Goal: Information Seeking & Learning: Learn about a topic

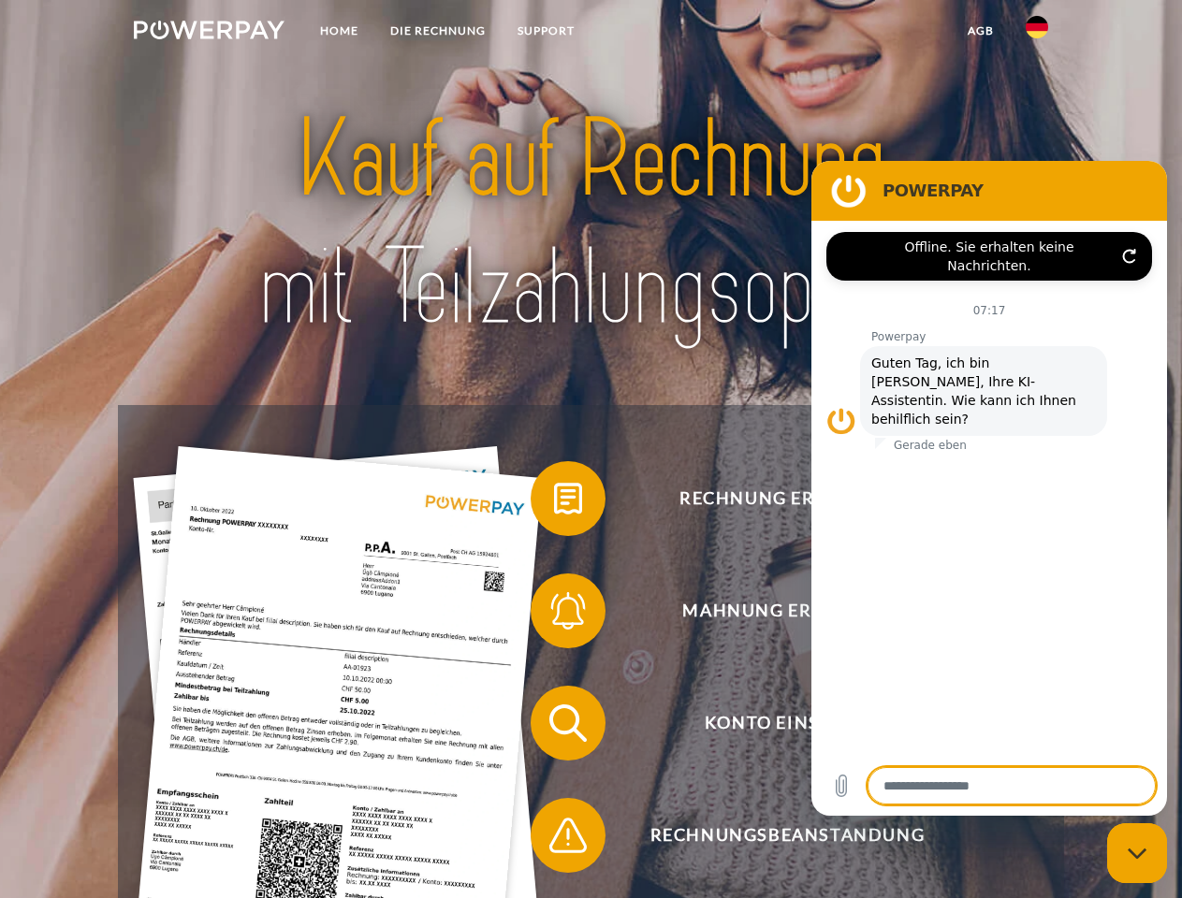
click at [209, 33] on img at bounding box center [209, 30] width 151 height 19
click at [1037, 33] on img at bounding box center [1036, 27] width 22 height 22
click at [980, 31] on link "agb" at bounding box center [981, 31] width 58 height 34
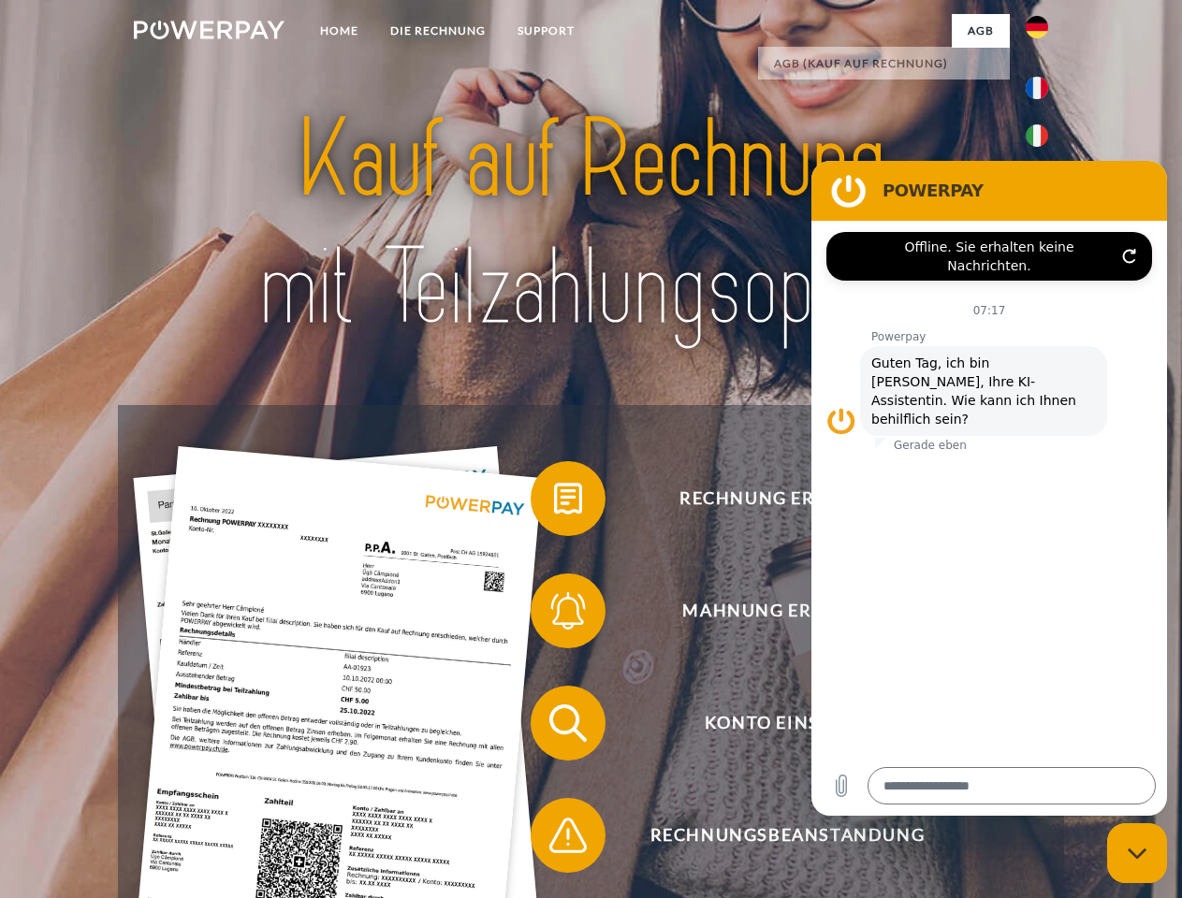
click at [554, 502] on span at bounding box center [540, 499] width 94 height 94
click at [554, 615] on span at bounding box center [540, 611] width 94 height 94
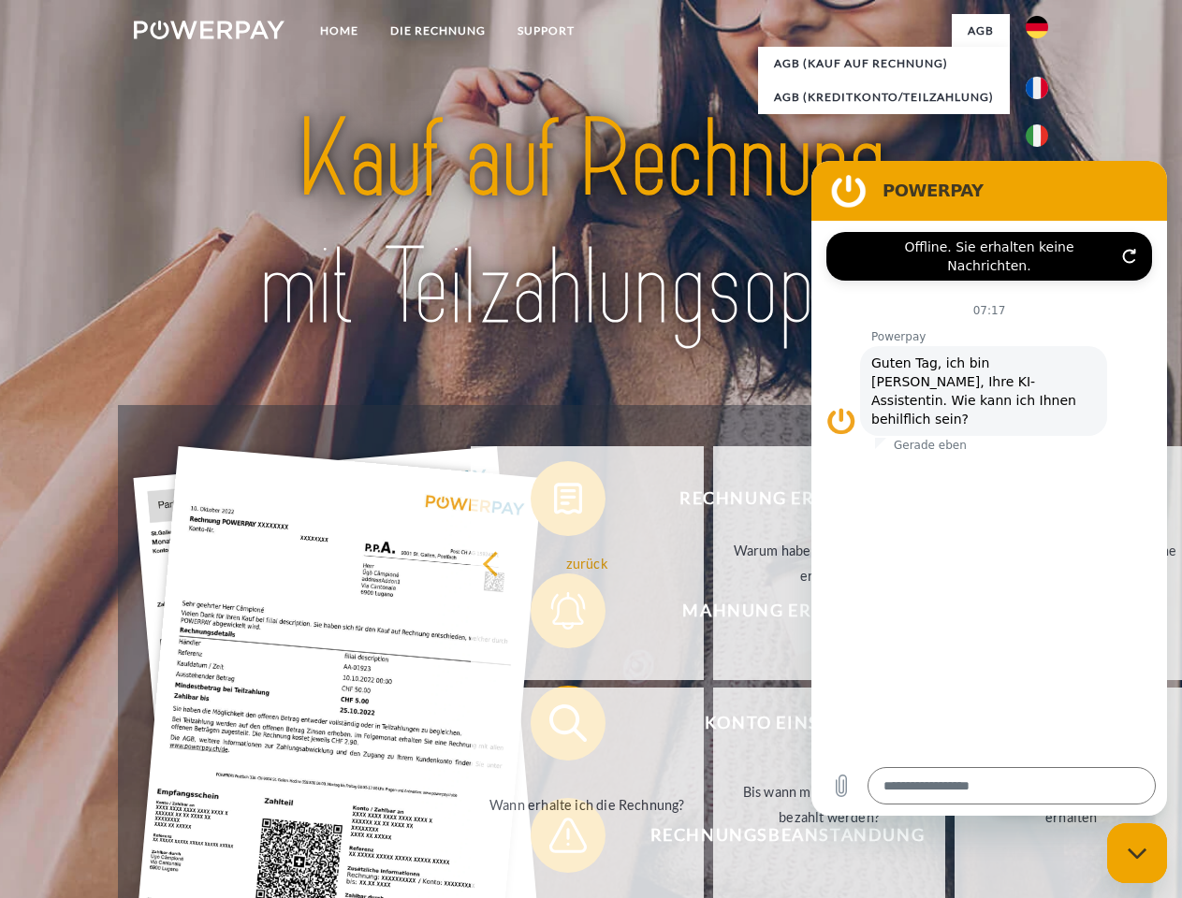
click at [713, 727] on link "Bis wann muss die Rechnung bezahlt werden?" at bounding box center [829, 805] width 233 height 234
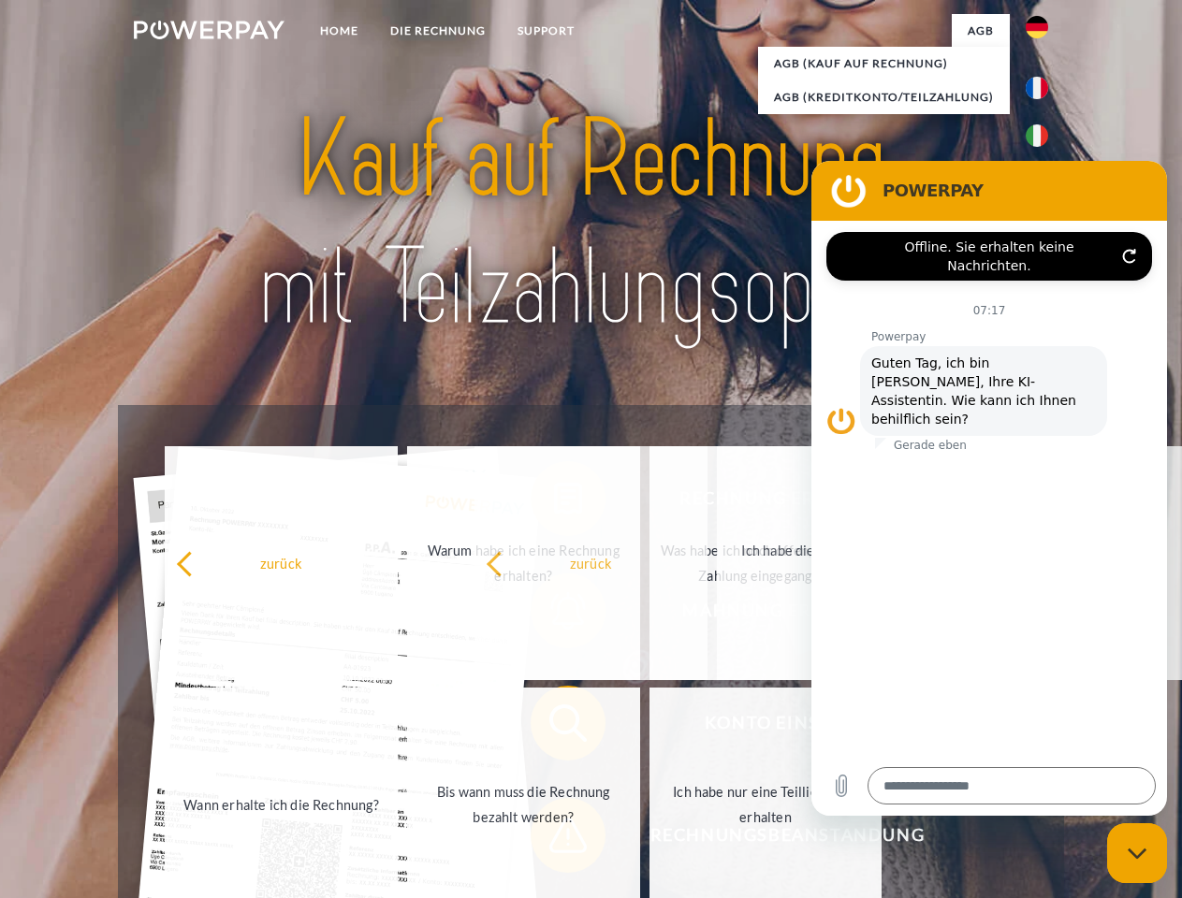
click at [554, 839] on span at bounding box center [540, 836] width 94 height 94
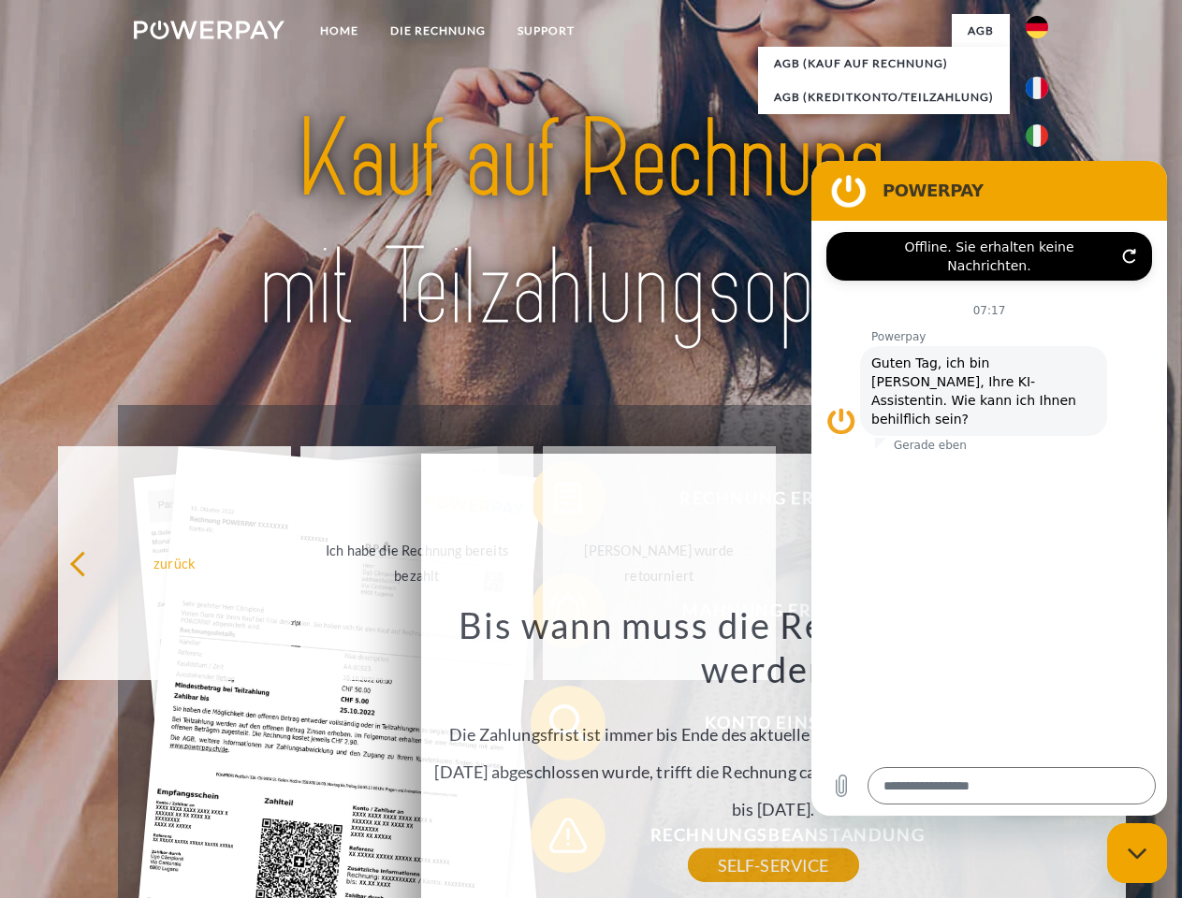
click at [1137, 853] on icon "Messaging-Fenster schließen" at bounding box center [1137, 854] width 20 height 12
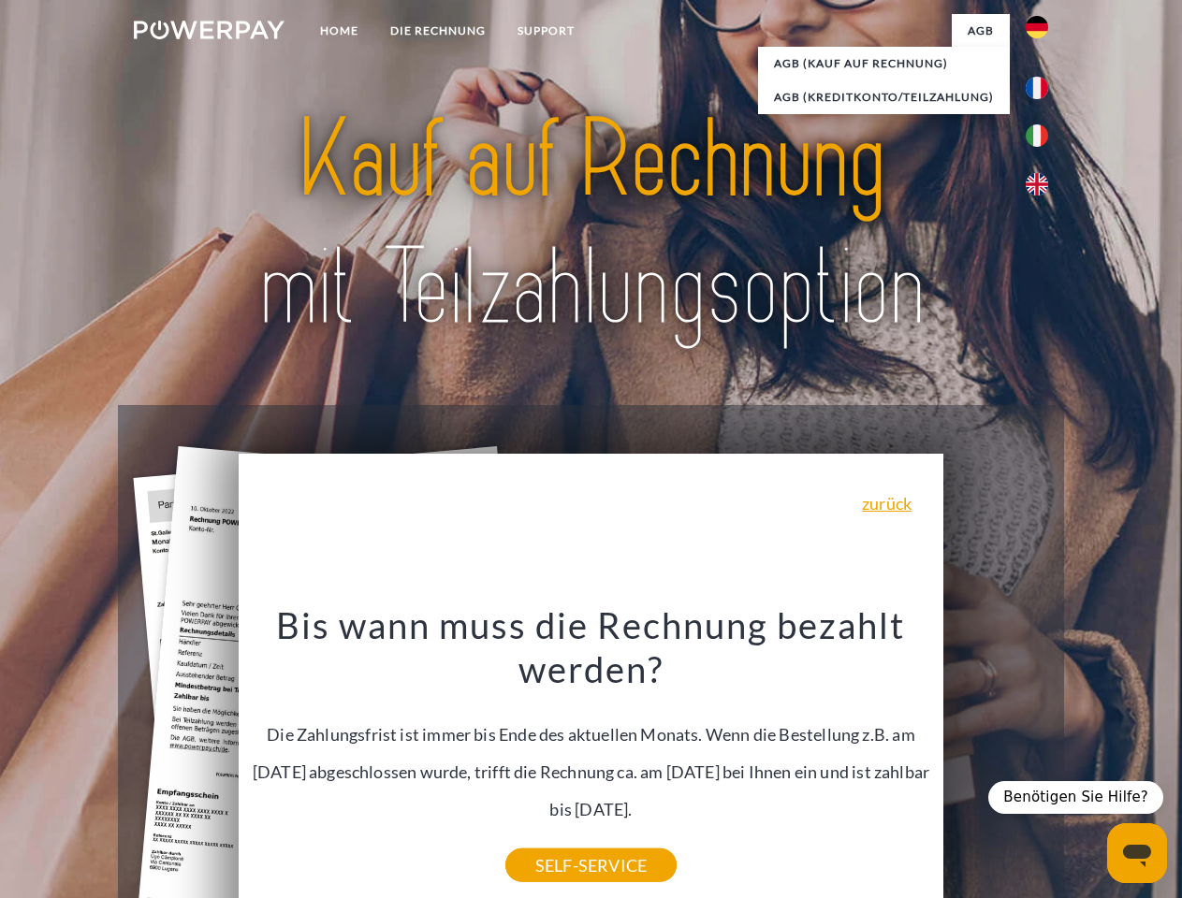
type textarea "*"
